Goal: Information Seeking & Learning: Find specific fact

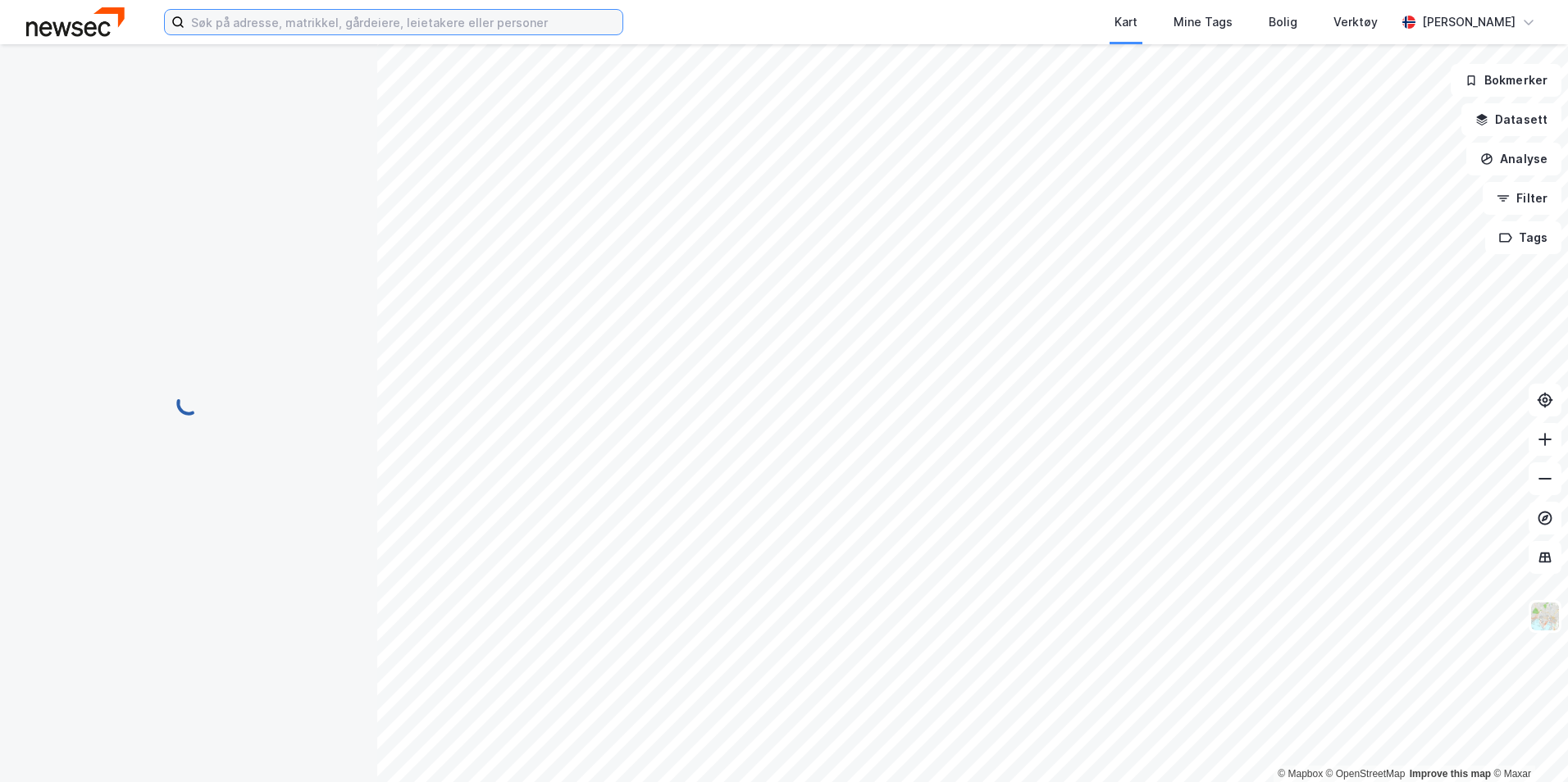
click at [439, 17] on input at bounding box center [404, 22] width 438 height 25
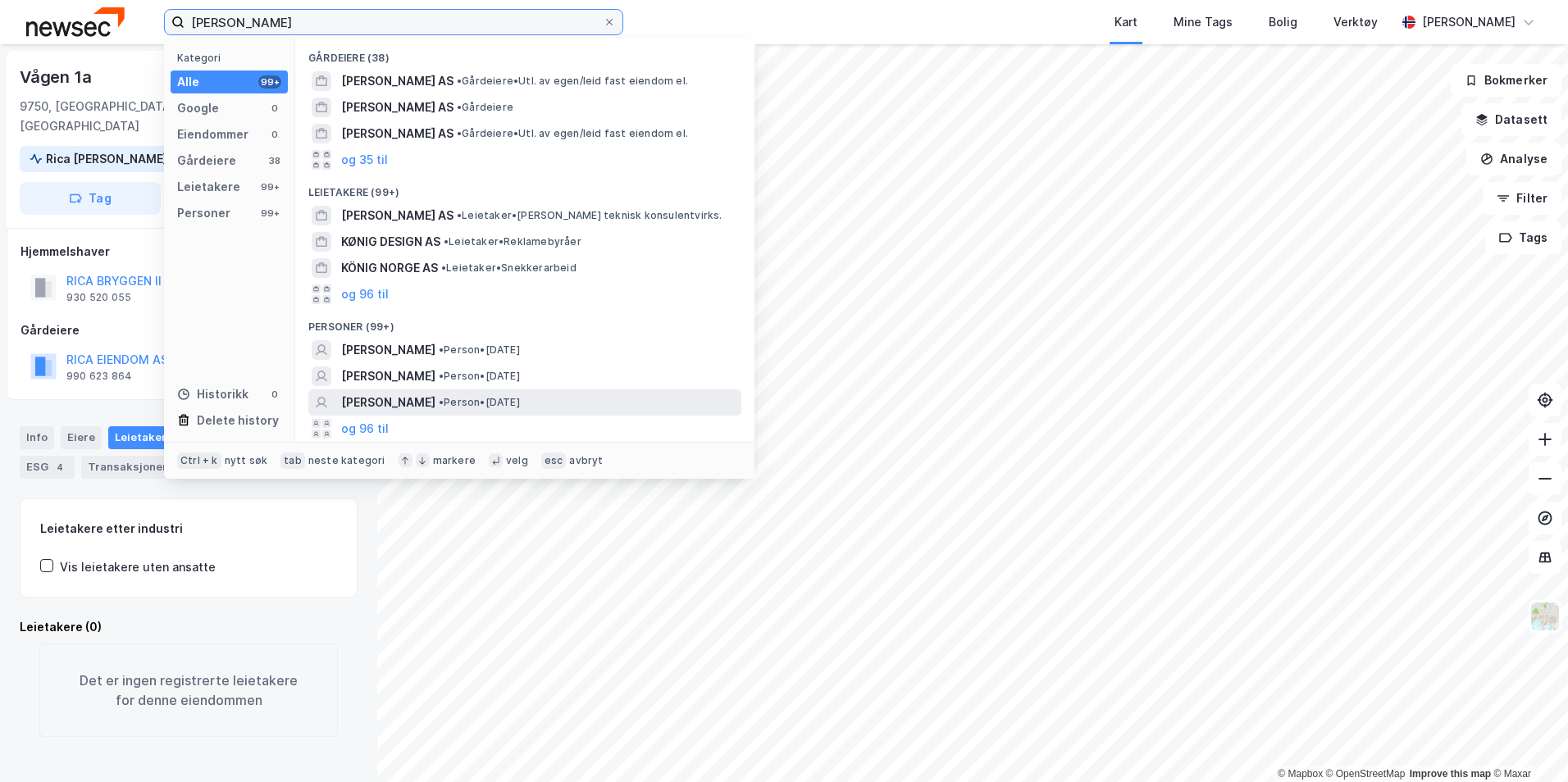
type input "[PERSON_NAME]"
click at [497, 390] on div "[PERSON_NAME] • Person • [DATE]" at bounding box center [524, 403] width 432 height 26
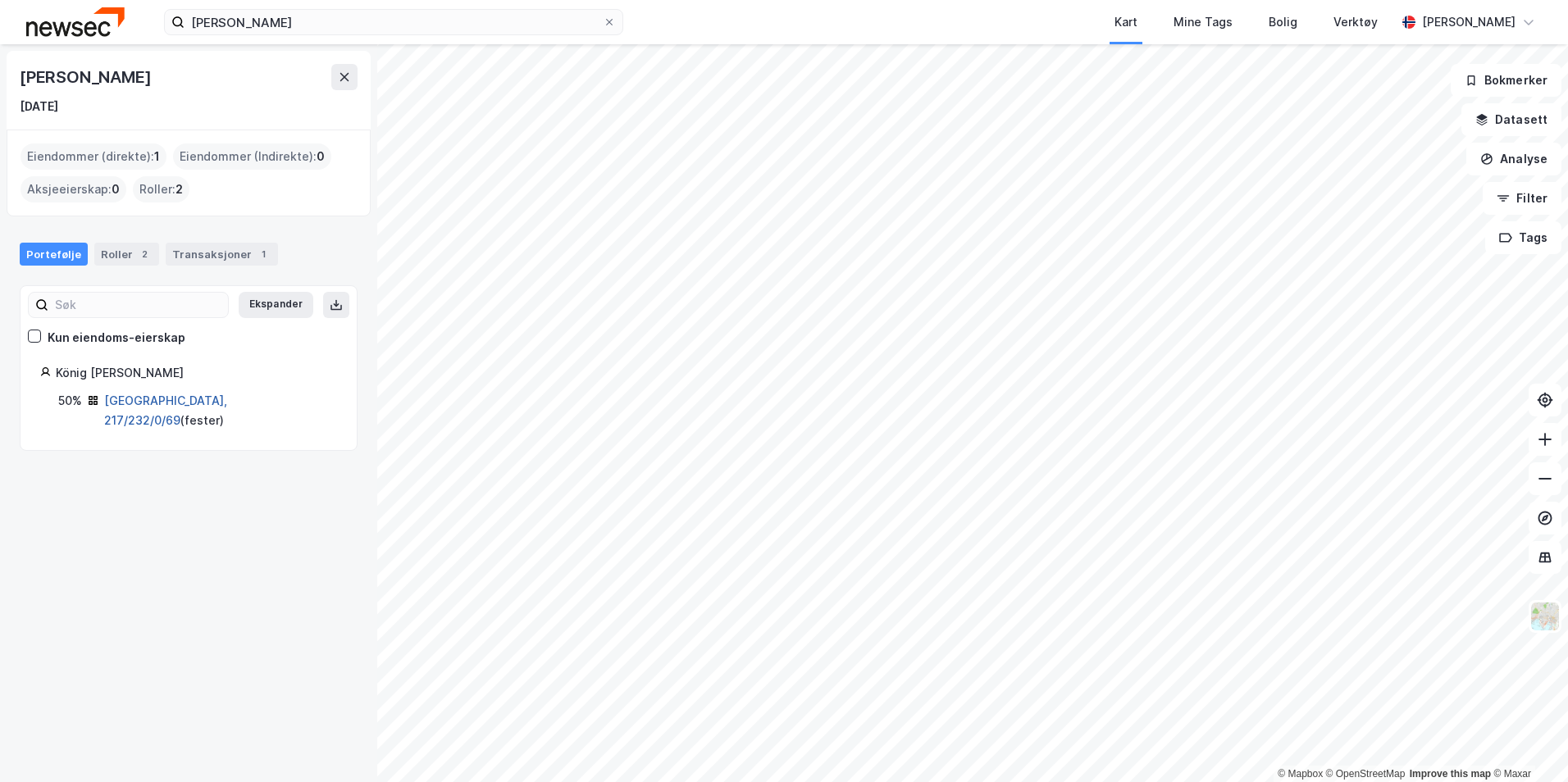
click at [145, 403] on link "[GEOGRAPHIC_DATA], 217/232/0/69" at bounding box center [165, 411] width 123 height 33
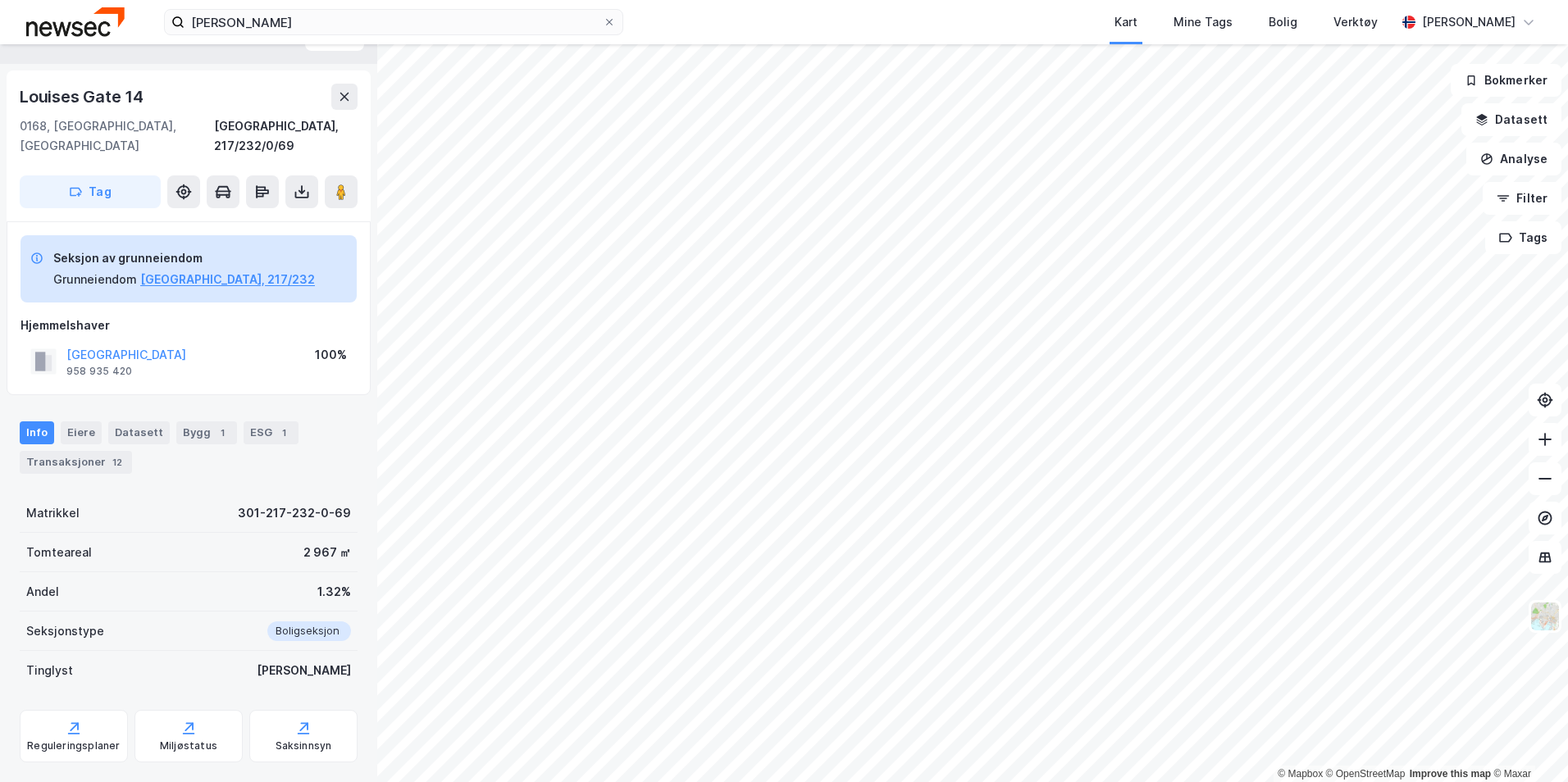
scroll to position [46, 0]
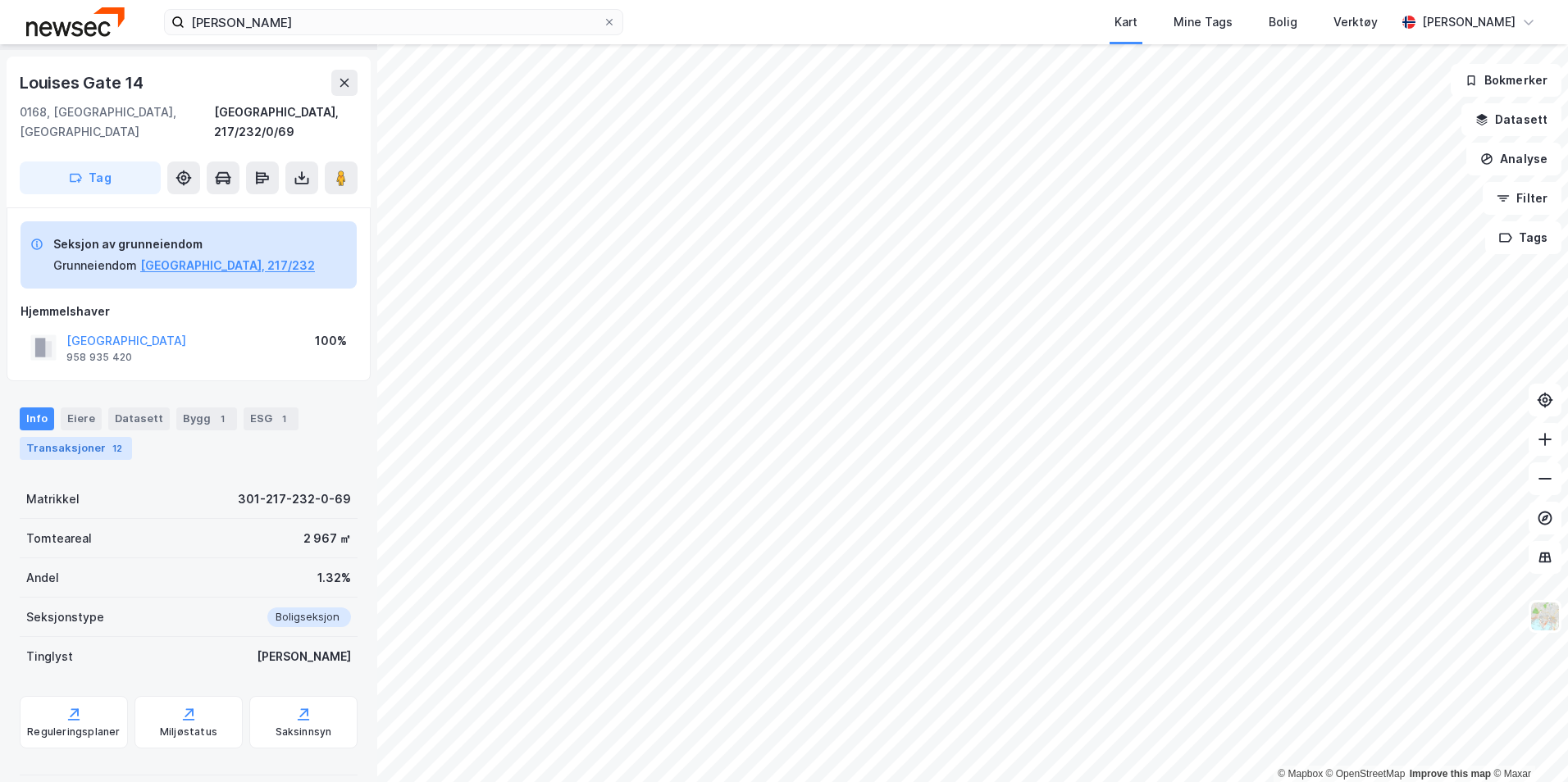
click at [95, 437] on div "Transaksjoner 12" at bounding box center [75, 448] width 112 height 23
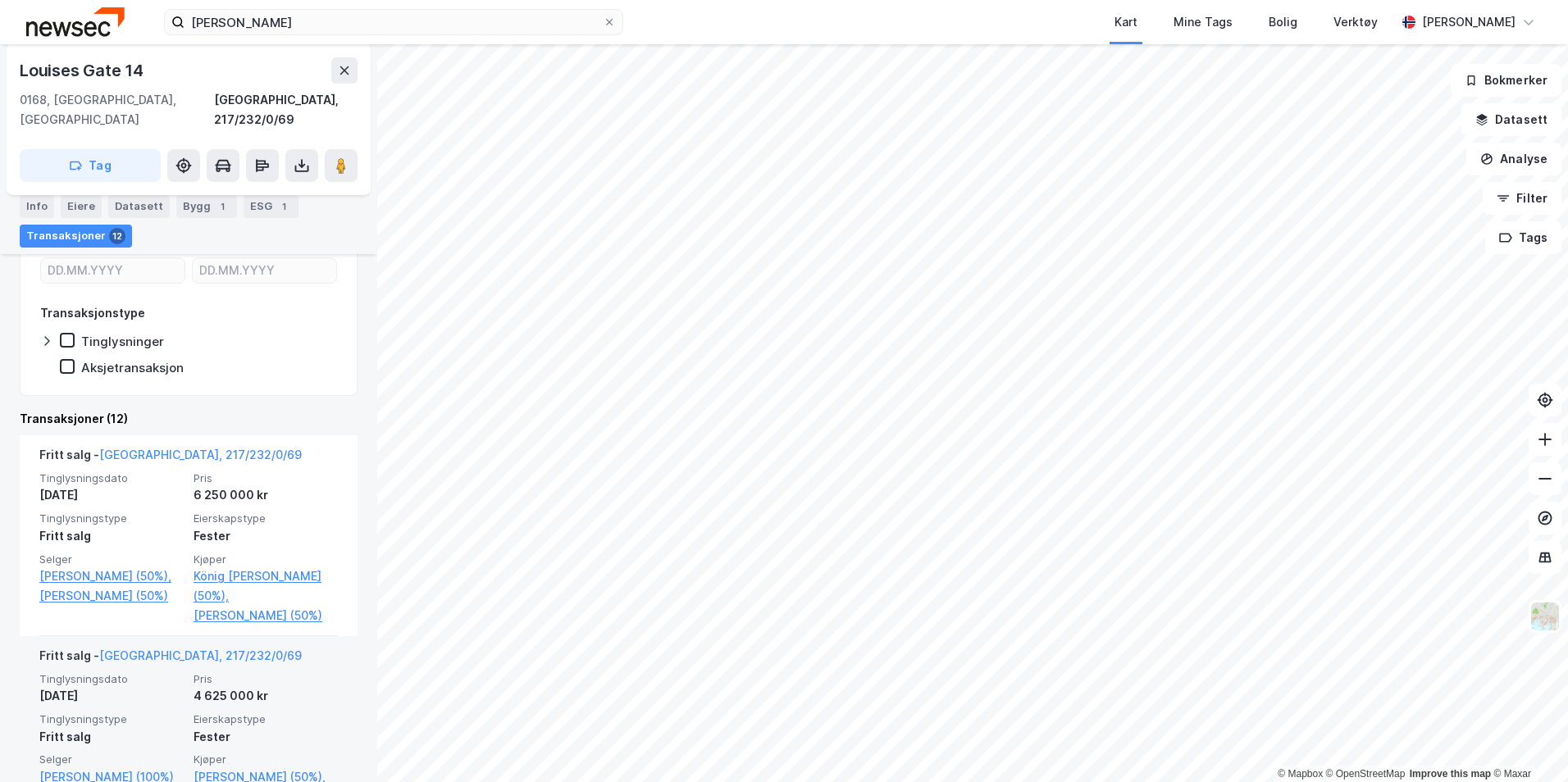
scroll to position [457, 0]
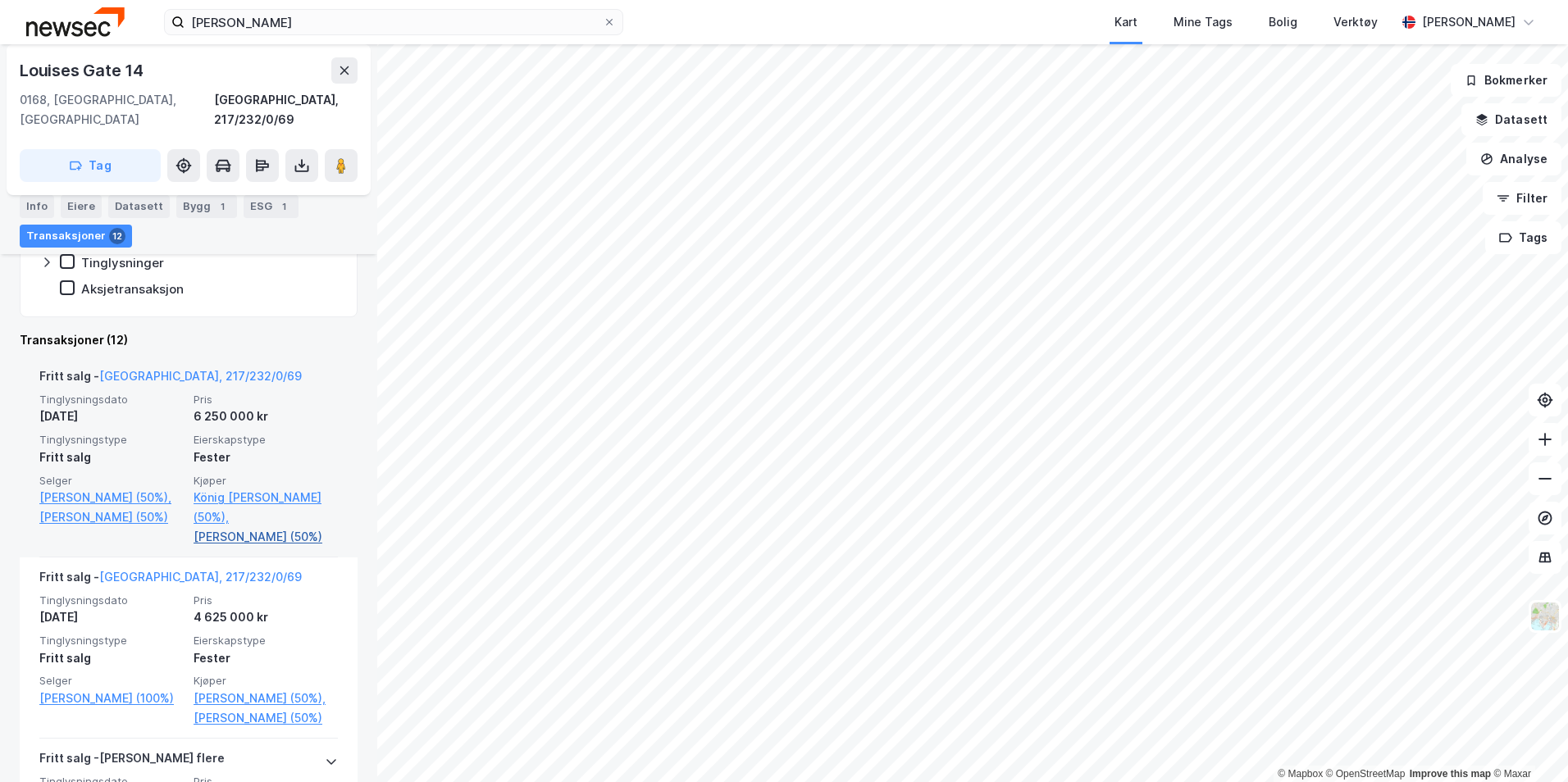
click at [257, 527] on link "[PERSON_NAME] (50%)" at bounding box center [265, 537] width 144 height 19
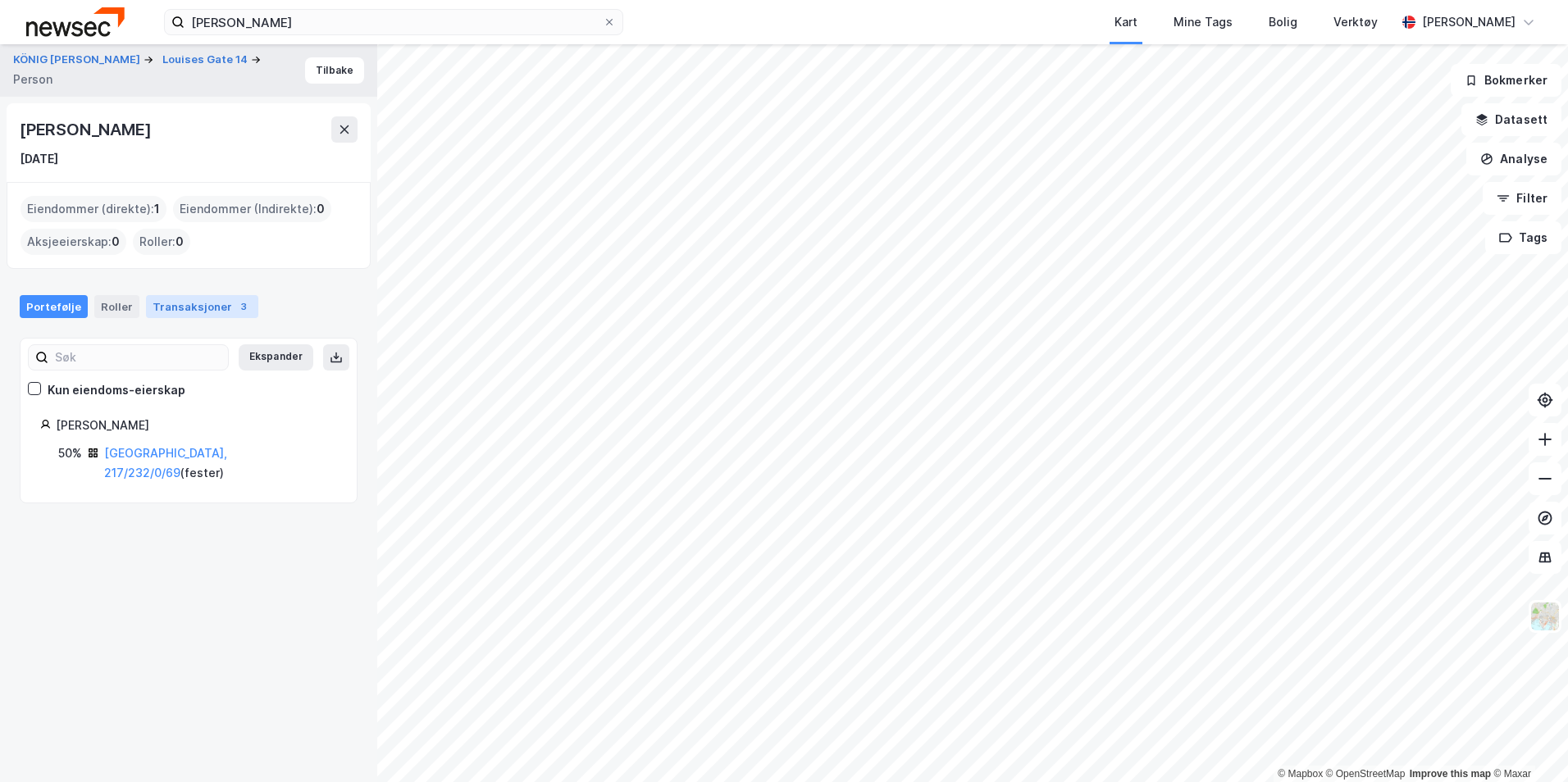
click at [165, 309] on div "Transaksjoner 3" at bounding box center [202, 306] width 112 height 23
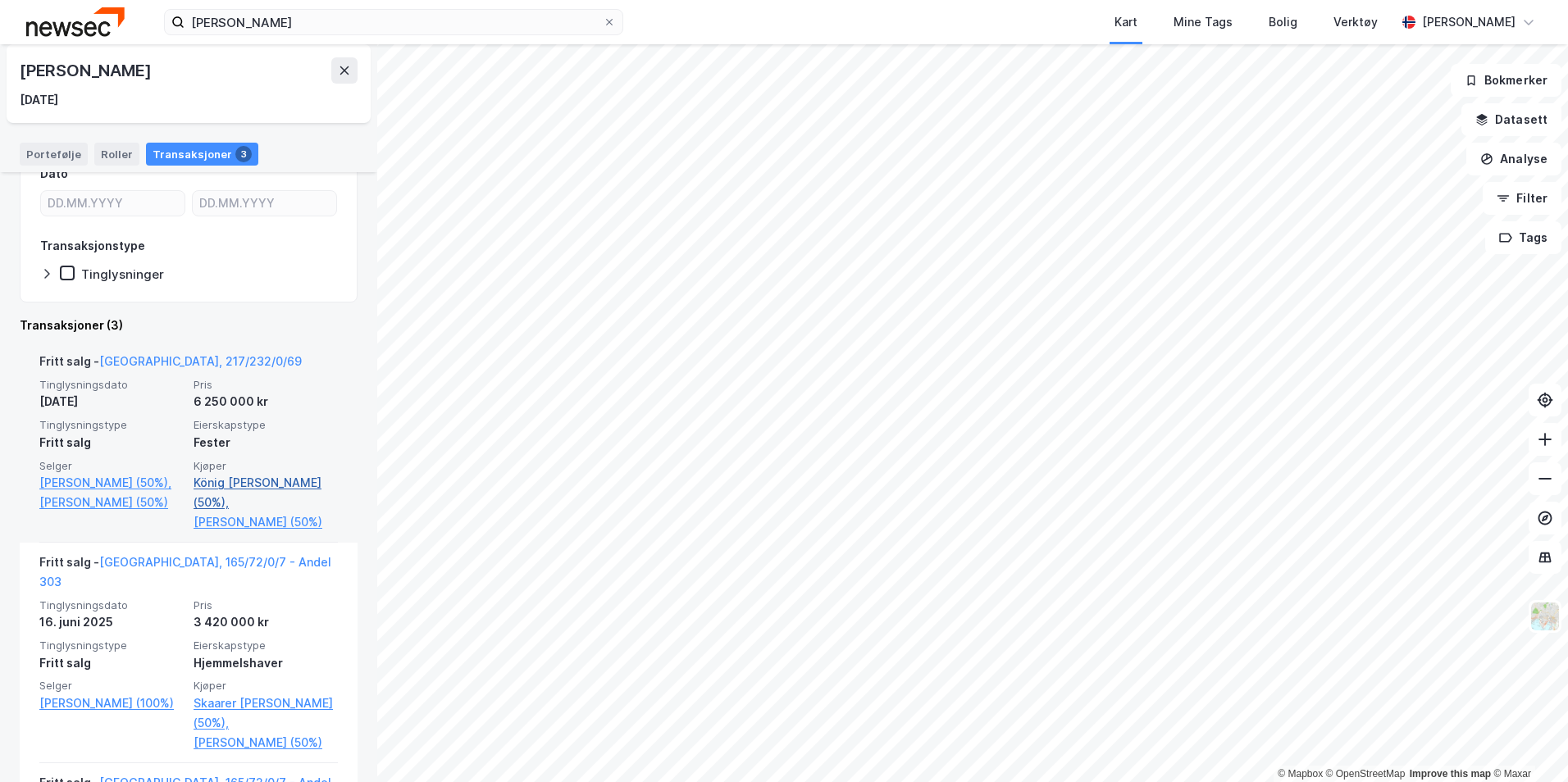
scroll to position [398, 0]
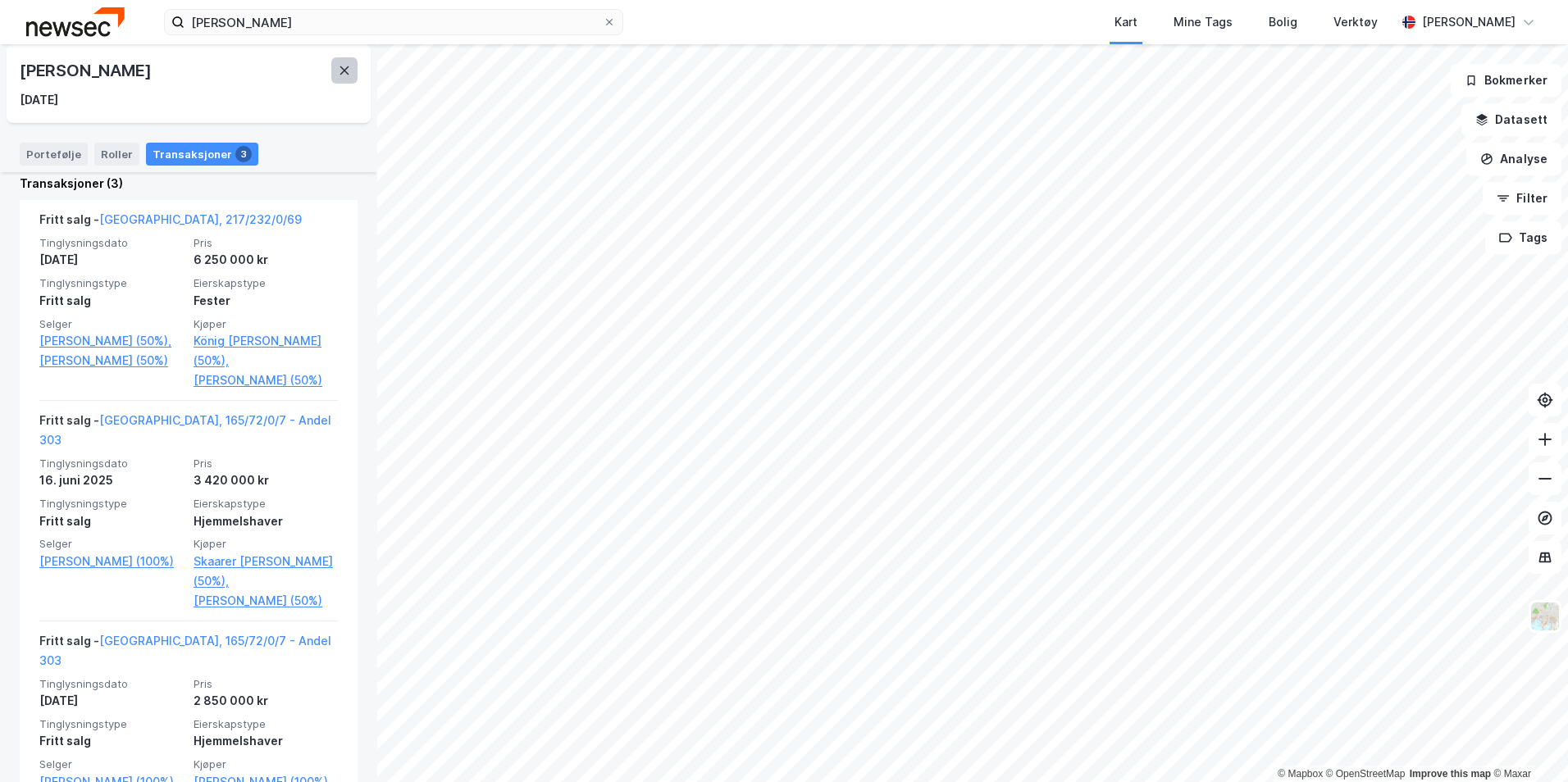
click at [341, 71] on icon at bounding box center [344, 70] width 13 height 13
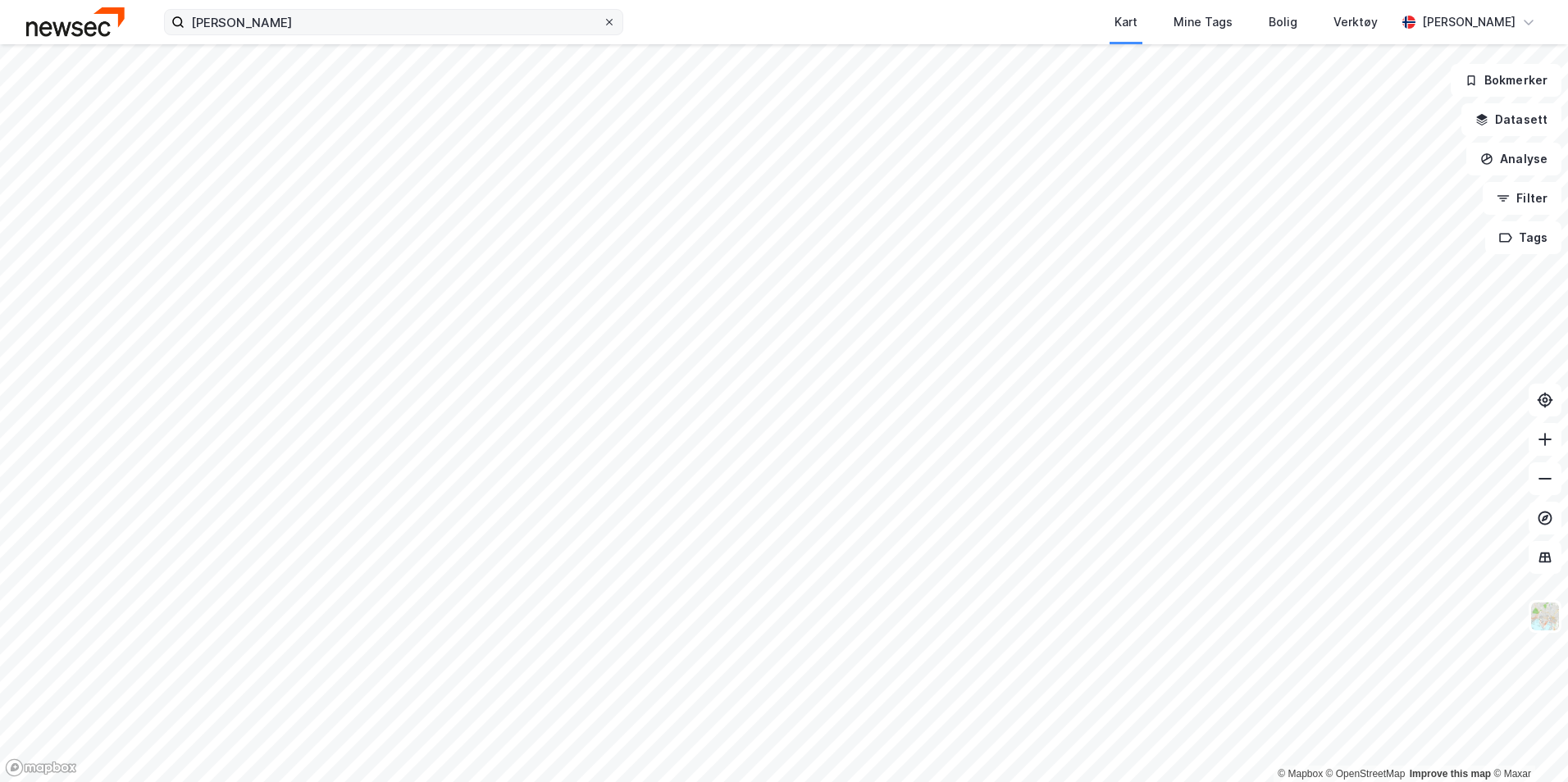
click at [605, 18] on icon at bounding box center [608, 22] width 10 height 10
click at [602, 18] on input "[PERSON_NAME]" at bounding box center [394, 22] width 418 height 25
